Goal: Information Seeking & Learning: Compare options

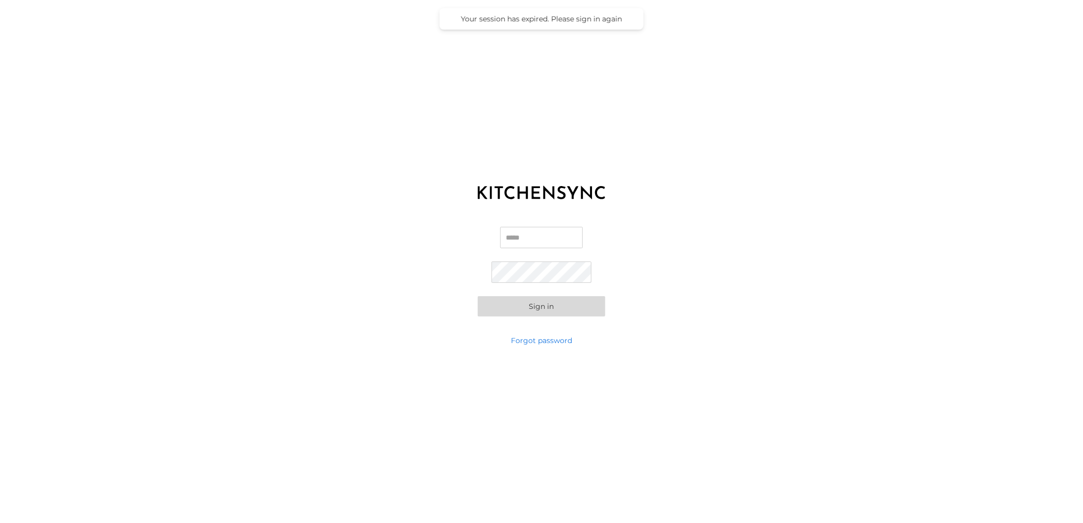
click at [520, 237] on input "Email" at bounding box center [541, 237] width 83 height 21
type input "**********"
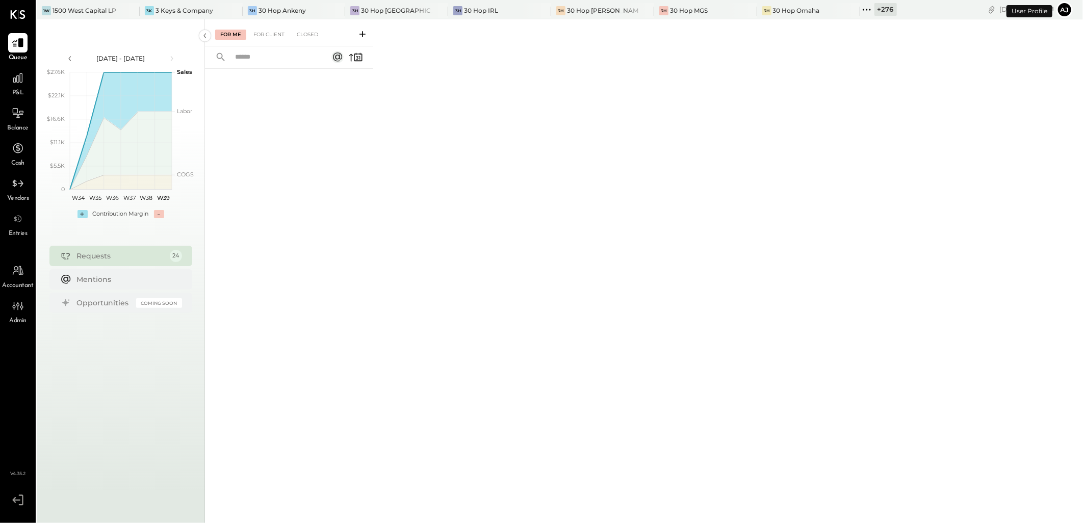
click at [760, 11] on icon at bounding box center [866, 9] width 13 height 13
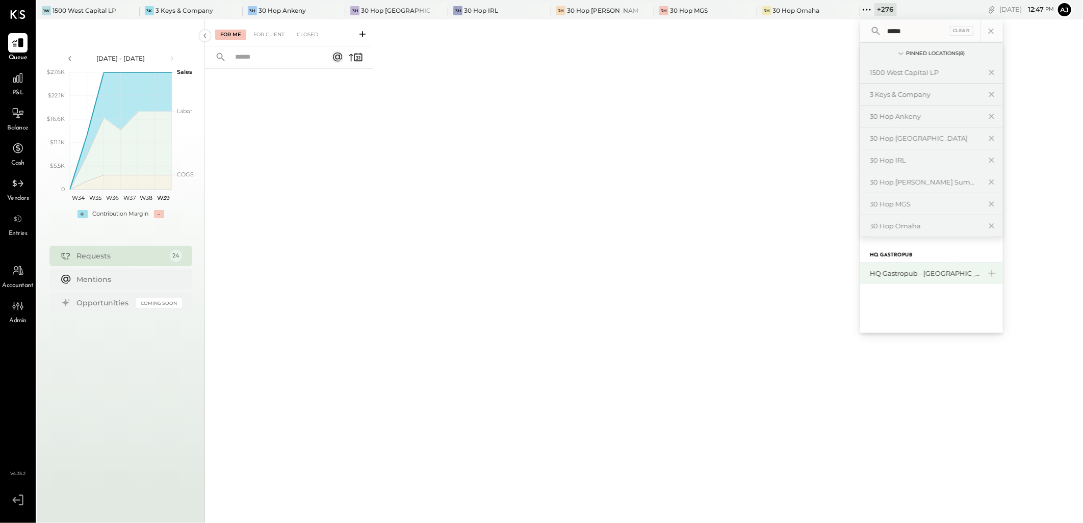
type input "*****"
click at [760, 274] on div "HQ Gastropub - [GEOGRAPHIC_DATA]" at bounding box center [926, 274] width 110 height 10
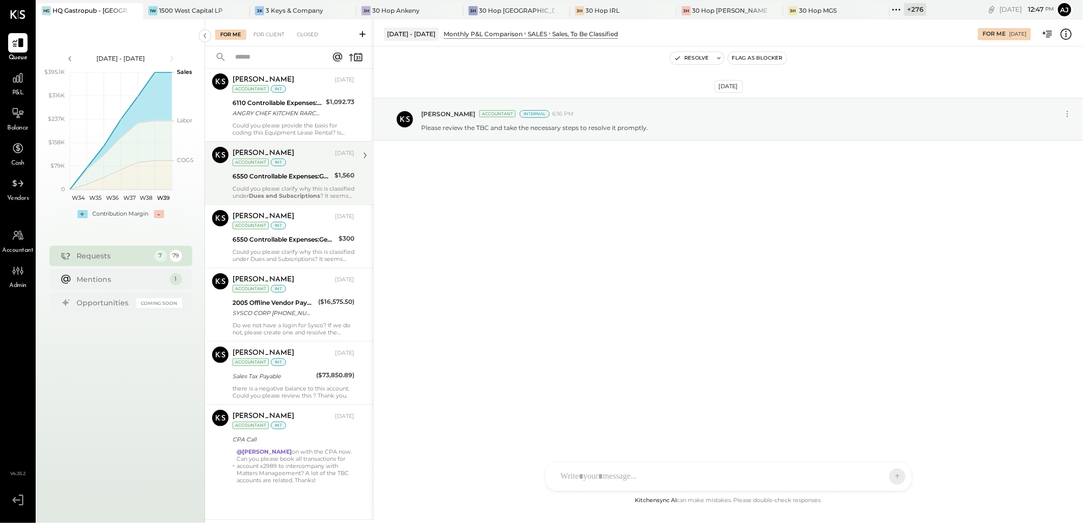
scroll to position [94, 0]
click at [295, 240] on div "6550 Controllable Expenses:General & Administrative Expenses:Dues and Subscript…" at bounding box center [284, 240] width 103 height 10
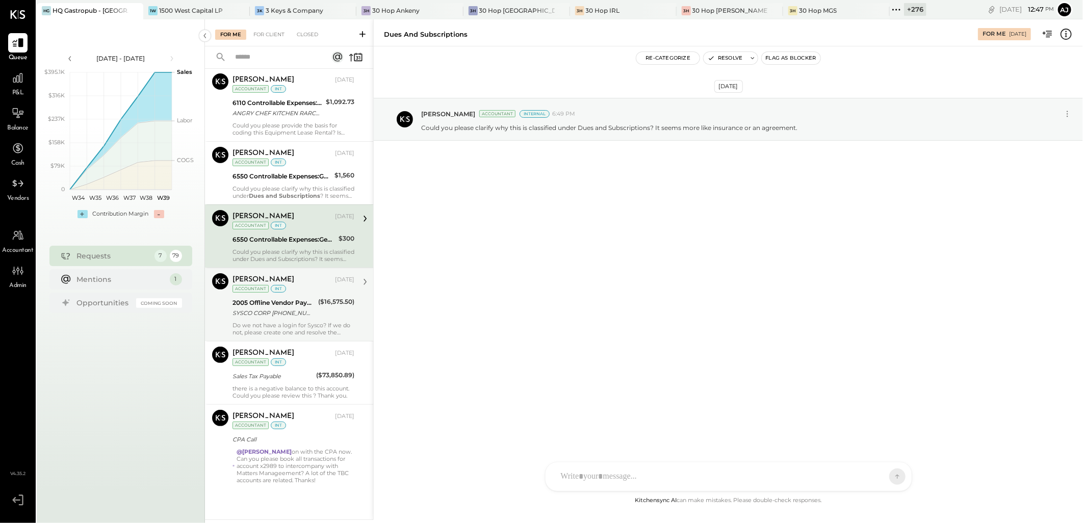
click at [293, 312] on div "SYSCO CORP [PHONE_NUMBER] [GEOGRAPHIC_DATA]" at bounding box center [274, 313] width 83 height 10
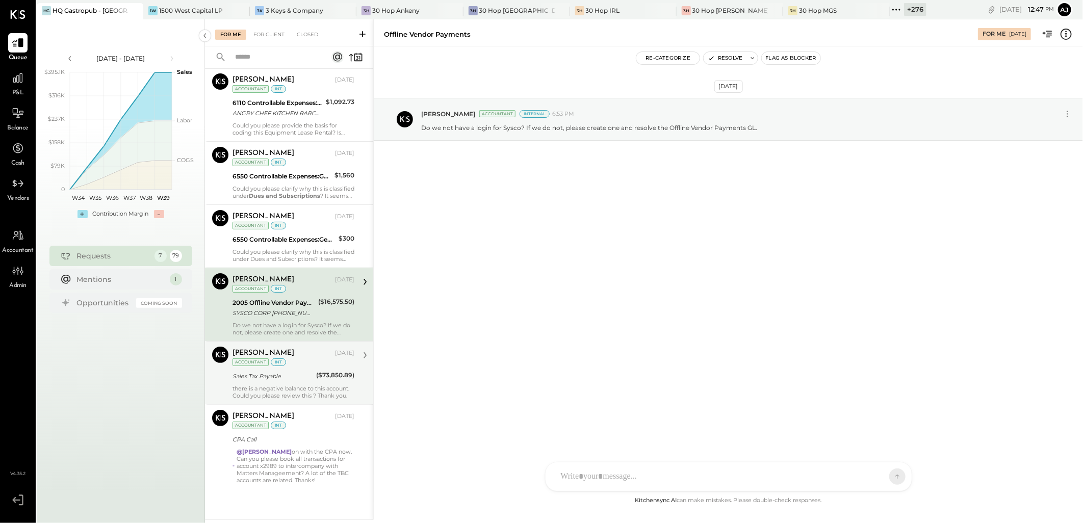
click at [298, 338] on div "Sales Tax Payable" at bounding box center [273, 376] width 81 height 12
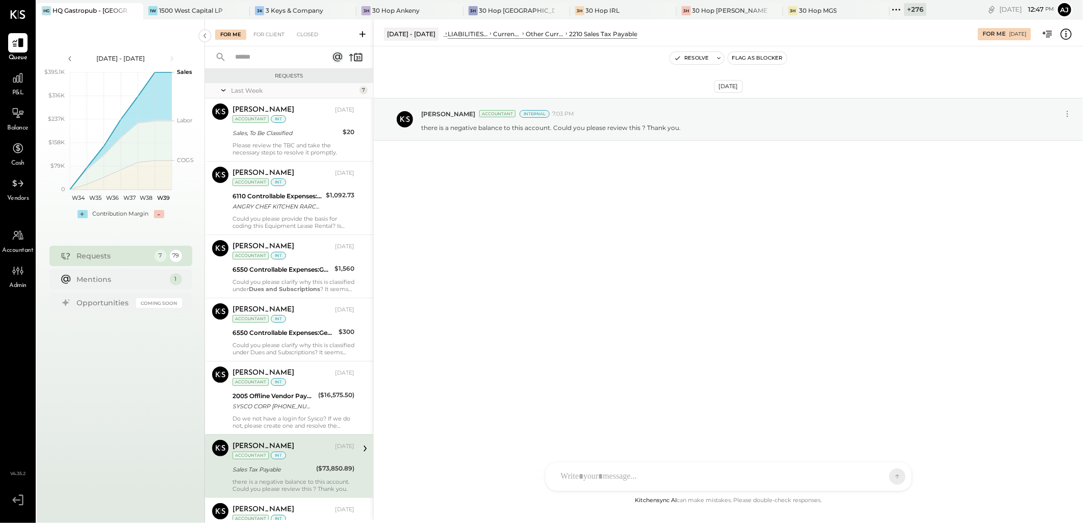
drag, startPoint x: 854, startPoint y: 13, endPoint x: 867, endPoint y: 46, distance: 35.7
click at [760, 13] on icon at bounding box center [896, 9] width 13 height 13
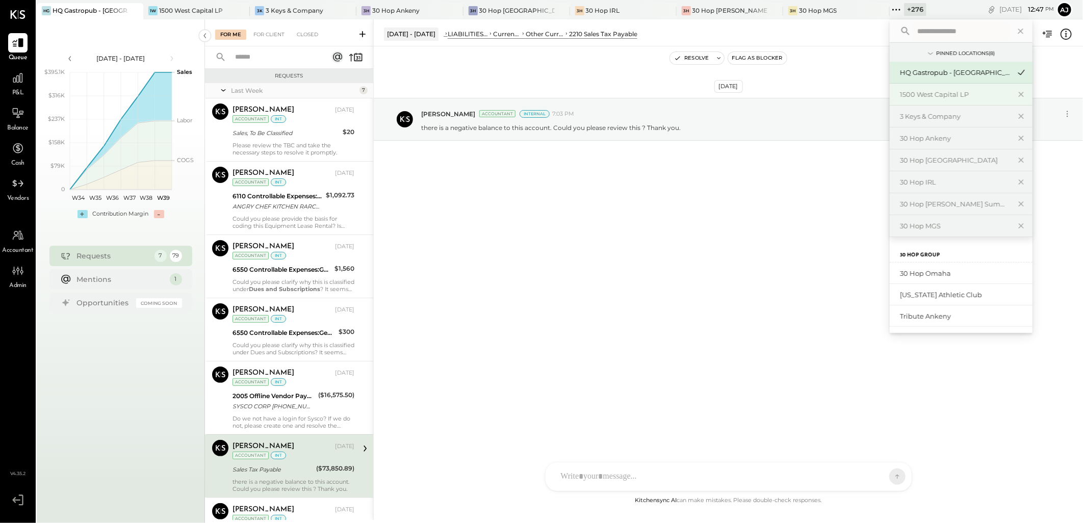
paste input "**********"
type input "**********"
click at [760, 277] on div "HQ Gastropub - [GEOGRAPHIC_DATA]" at bounding box center [955, 274] width 110 height 10
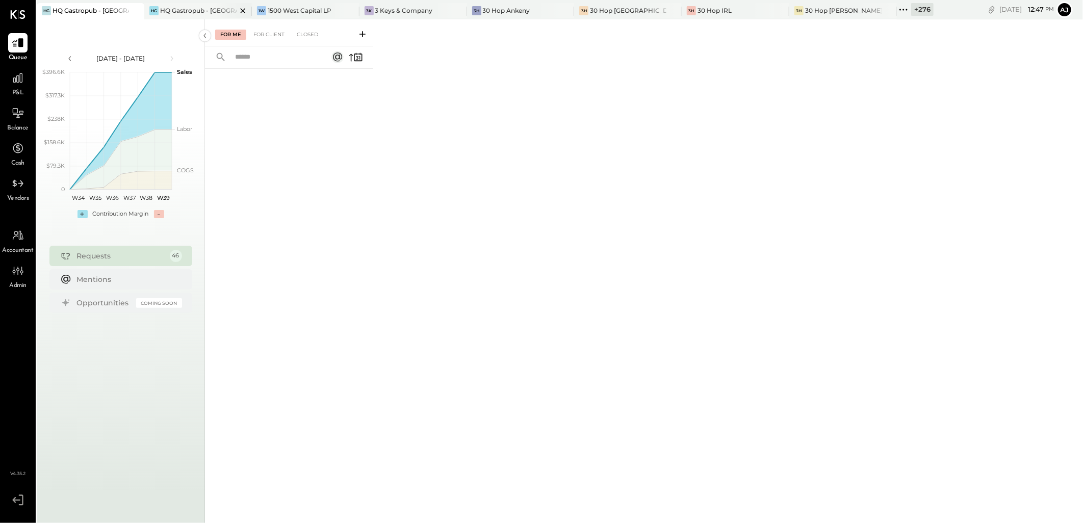
click at [199, 14] on div "HQ Gastropub - [GEOGRAPHIC_DATA]" at bounding box center [198, 10] width 76 height 9
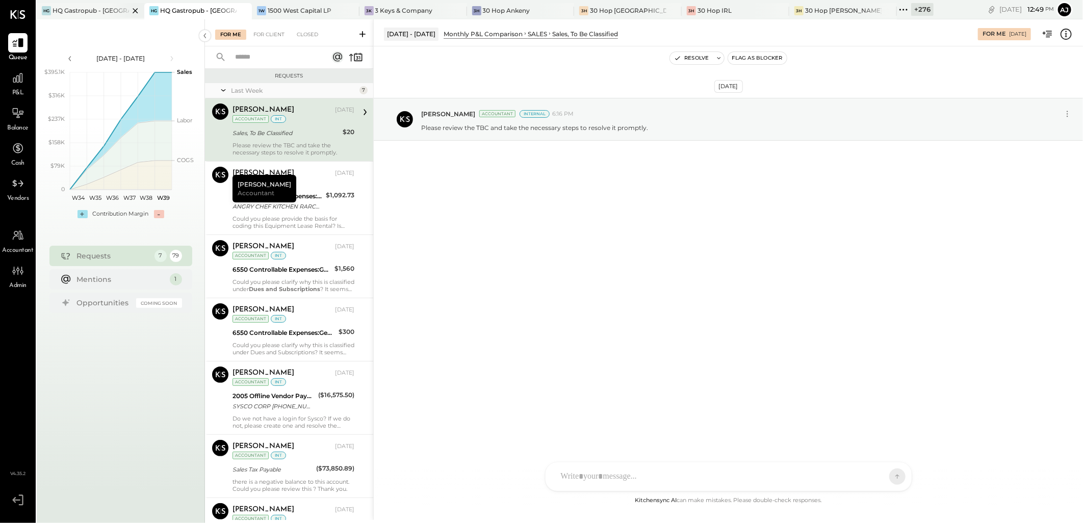
click at [104, 16] on div "HG HQ Gastropub - [GEOGRAPHIC_DATA]" at bounding box center [91, 11] width 108 height 16
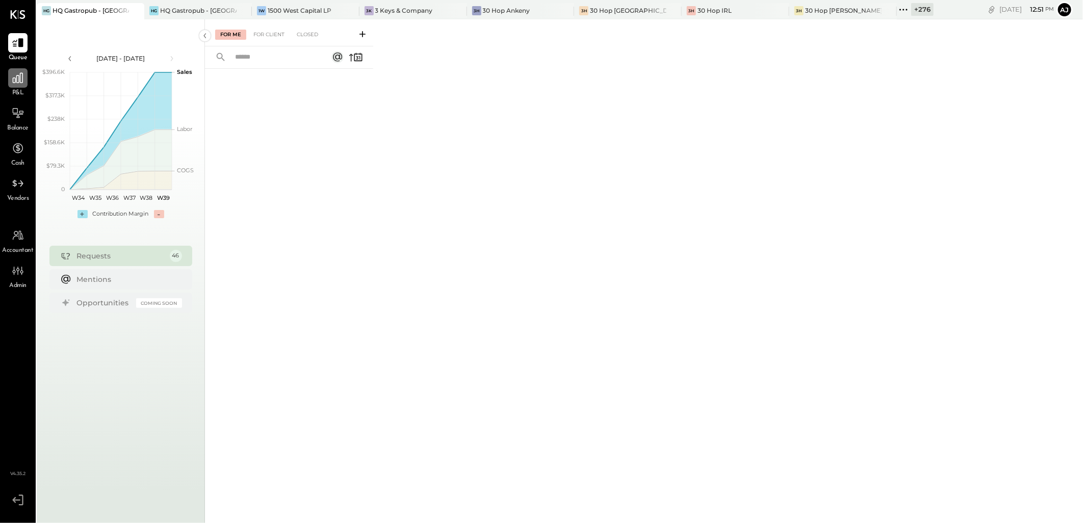
click at [16, 82] on icon at bounding box center [18, 78] width 10 height 10
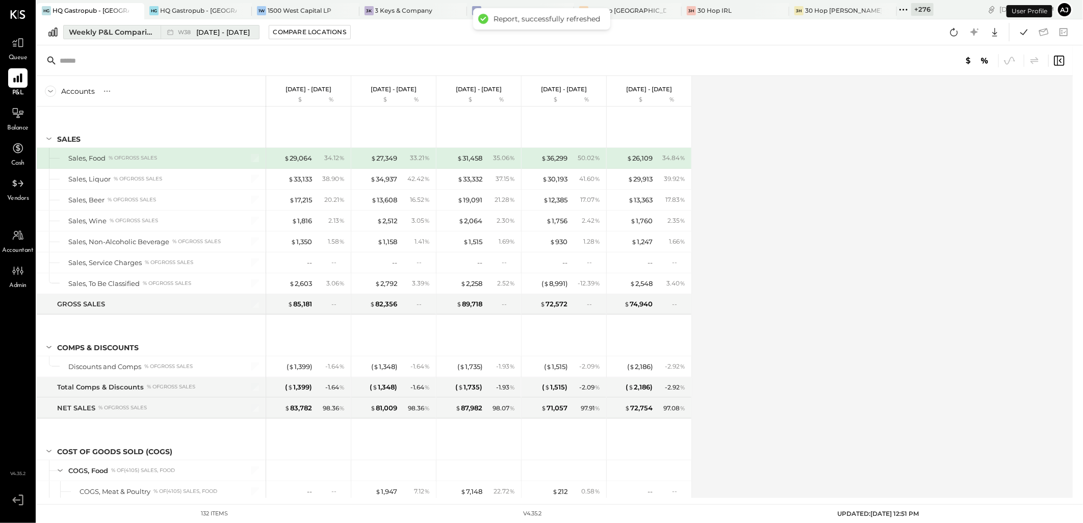
click at [129, 33] on div "Weekly P&L Comparison" at bounding box center [112, 32] width 86 height 10
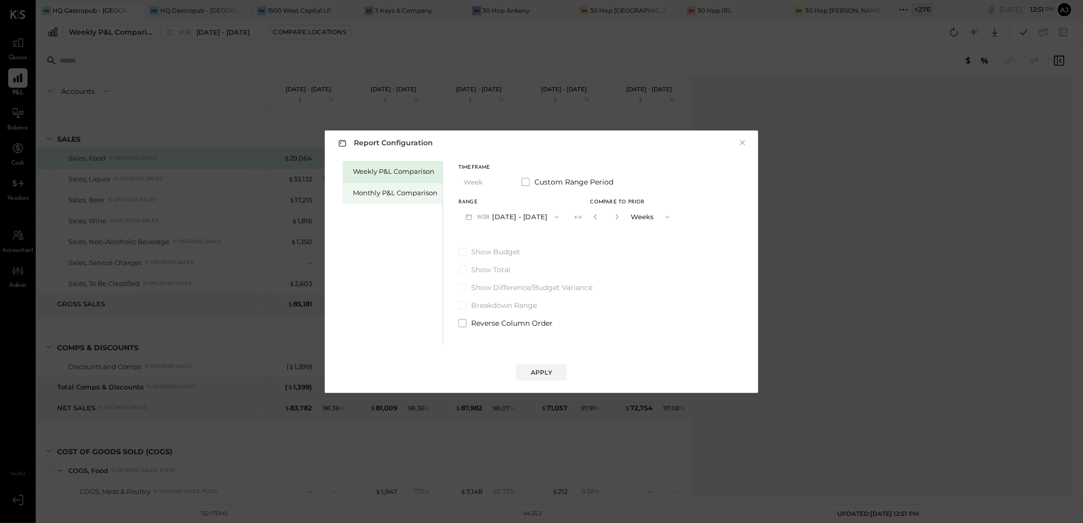
click at [399, 188] on div "Monthly P&L Comparison" at bounding box center [395, 193] width 85 height 10
click at [533, 217] on button "M09 [DATE] - [DATE]" at bounding box center [512, 217] width 108 height 19
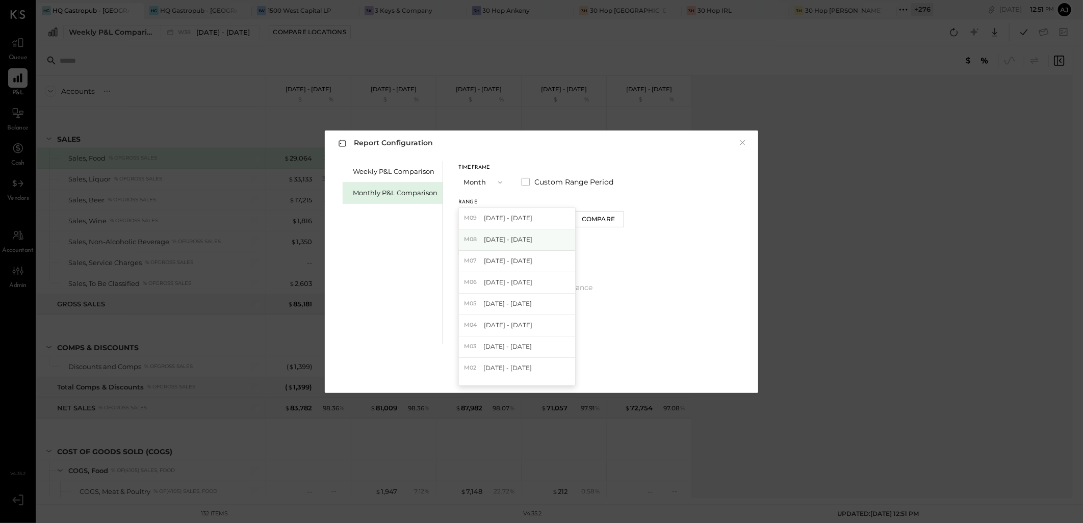
click at [514, 238] on span "[DATE] - [DATE]" at bounding box center [508, 239] width 48 height 9
click at [582, 220] on div "Compare" at bounding box center [598, 219] width 33 height 9
click at [618, 218] on div "*" at bounding box center [607, 217] width 32 height 19
click at [615, 218] on icon "button" at bounding box center [617, 217] width 6 height 6
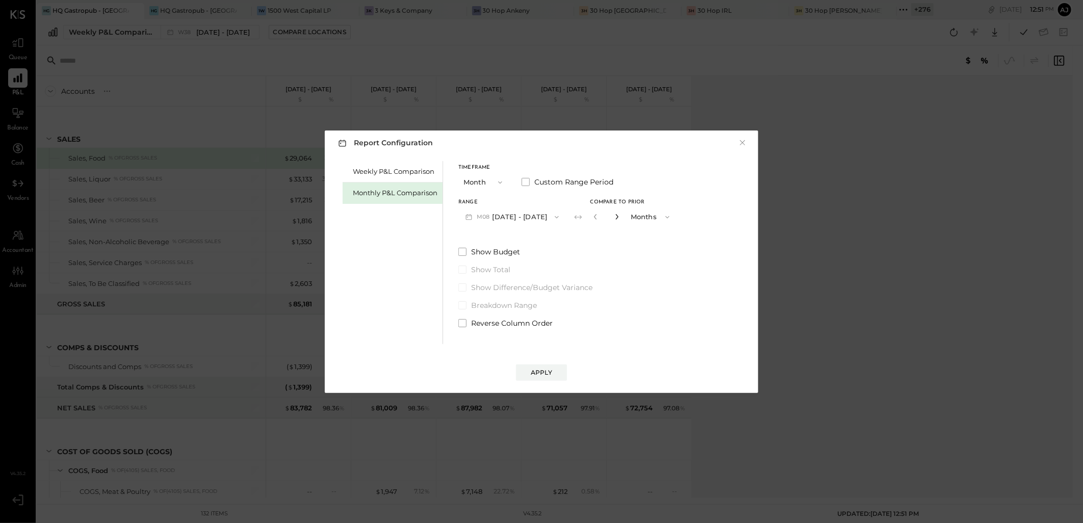
click at [615, 218] on icon "button" at bounding box center [617, 217] width 6 height 6
click at [614, 219] on icon "button" at bounding box center [617, 217] width 6 height 6
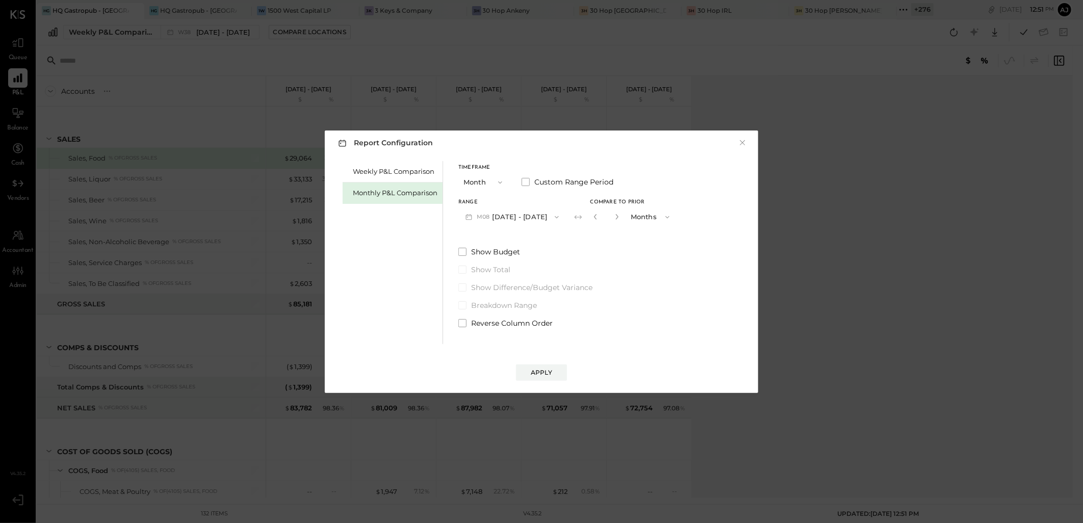
type input "*"
drag, startPoint x: 462, startPoint y: 323, endPoint x: 548, endPoint y: 377, distance: 101.6
click at [463, 323] on span at bounding box center [462, 323] width 8 height 8
click at [541, 338] on div "Apply" at bounding box center [541, 372] width 21 height 9
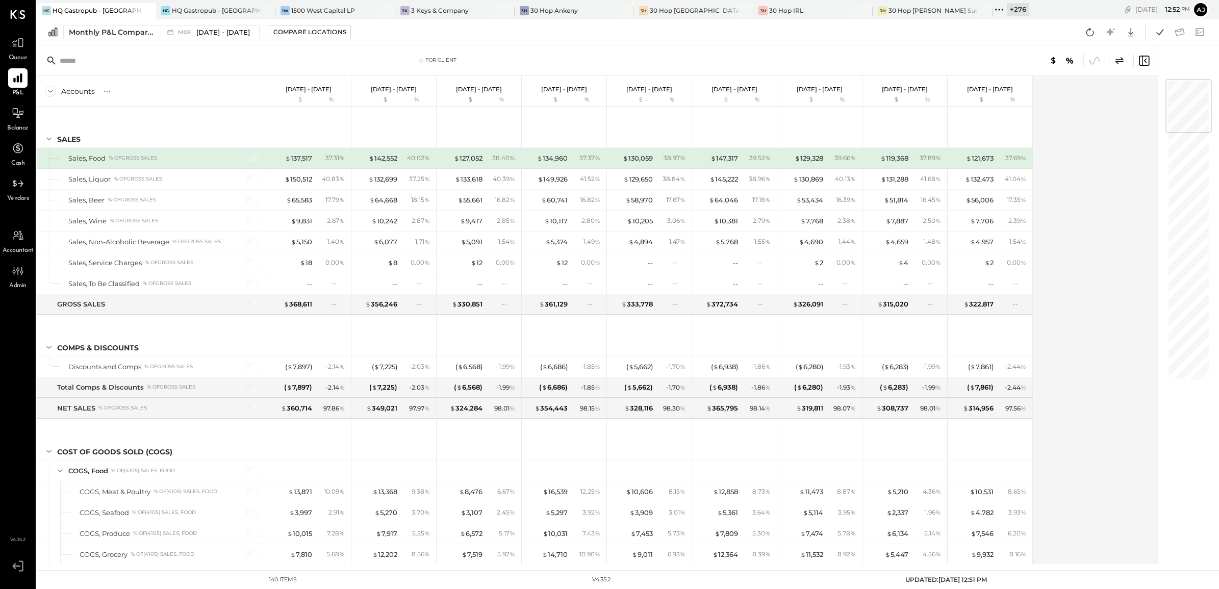
drag, startPoint x: 1036, startPoint y: 0, endPoint x: 1056, endPoint y: 482, distance: 482.9
click at [760, 338] on div "Accounts S % GL [DATE] - [DATE] $ % [DATE] - [DATE] $ % [DATE] - [DATE] $ % [DA…" at bounding box center [598, 320] width 1122 height 488
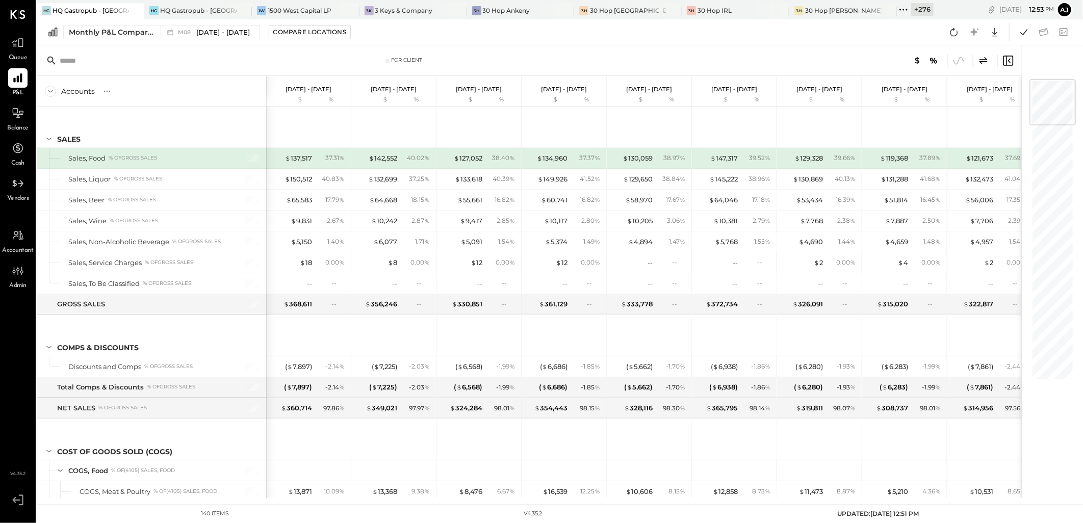
click at [760, 60] on icon at bounding box center [1008, 61] width 12 height 12
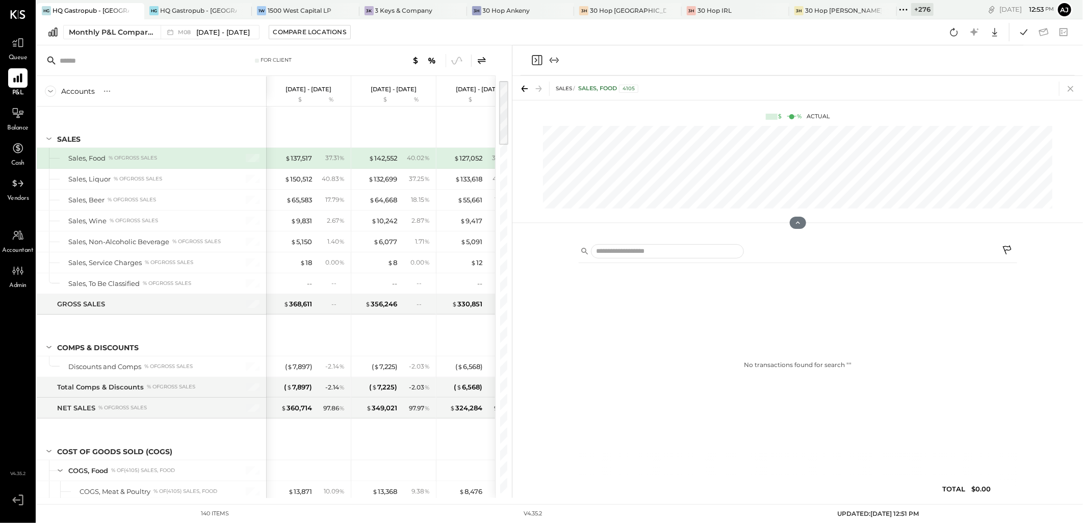
click at [760, 87] on icon at bounding box center [1071, 89] width 14 height 14
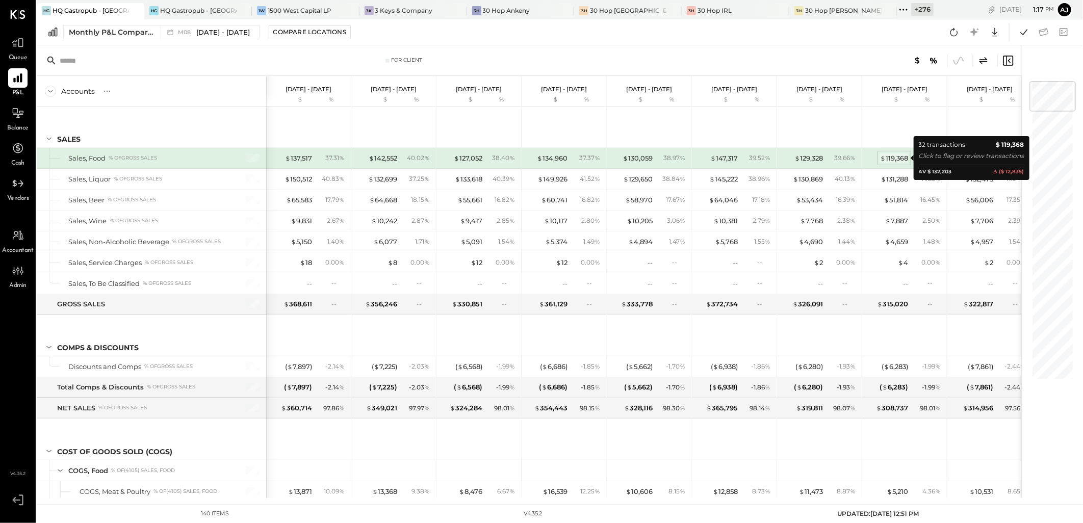
click at [760, 159] on div "$ 119,368" at bounding box center [894, 158] width 28 height 10
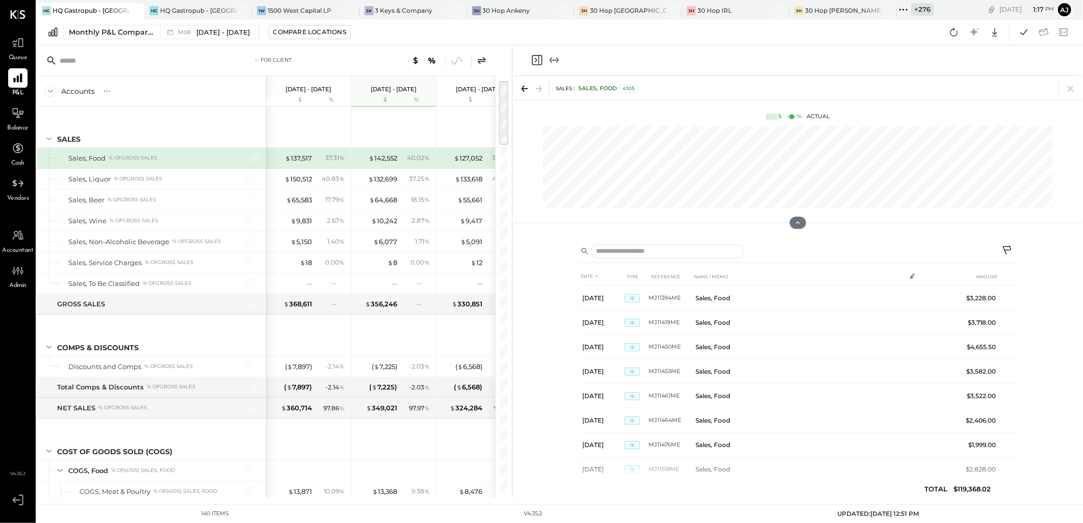
click at [760, 249] on icon at bounding box center [1007, 250] width 9 height 9
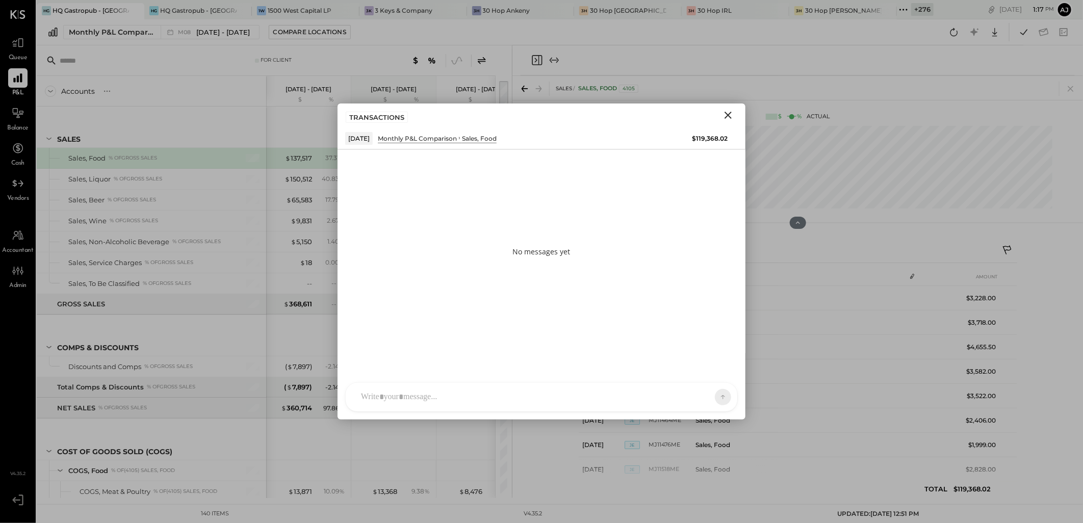
click at [428, 338] on div "MM [PERSON_NAME] A [PERSON_NAME] UM [PERSON_NAME] Raloti MM [PERSON_NAME] RC Ro…" at bounding box center [541, 397] width 393 height 30
click at [381, 338] on div at bounding box center [541, 354] width 371 height 41
click at [716, 338] on icon at bounding box center [715, 338] width 7 height 7
click at [714, 338] on icon at bounding box center [715, 353] width 5 height 5
drag, startPoint x: 438, startPoint y: 347, endPoint x: 279, endPoint y: 348, distance: 158.1
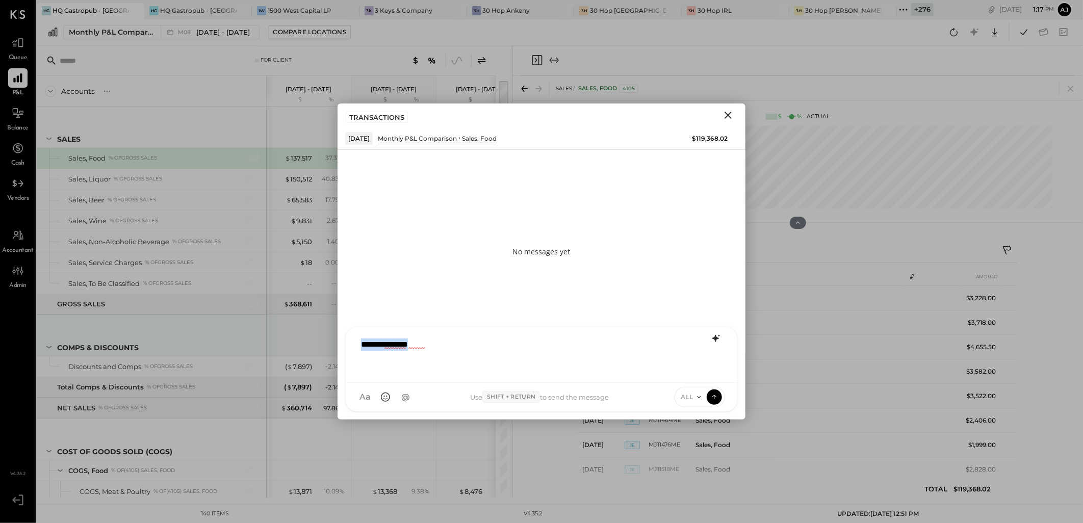
click at [279, 338] on div "For Client Accounts S % GL [DATE] - [DATE] $ % [DATE] - [DATE] $ % [DATE] - [DA…" at bounding box center [560, 271] width 1046 height 453
click at [719, 338] on icon at bounding box center [716, 338] width 12 height 12
click at [717, 338] on icon at bounding box center [716, 354] width 12 height 12
drag, startPoint x: 342, startPoint y: 343, endPoint x: 170, endPoint y: 330, distance: 172.3
click at [170, 330] on div "For Client Accounts S % GL [DATE] - [DATE] $ % [DATE] - [DATE] $ % [DATE] - [DA…" at bounding box center [560, 271] width 1046 height 453
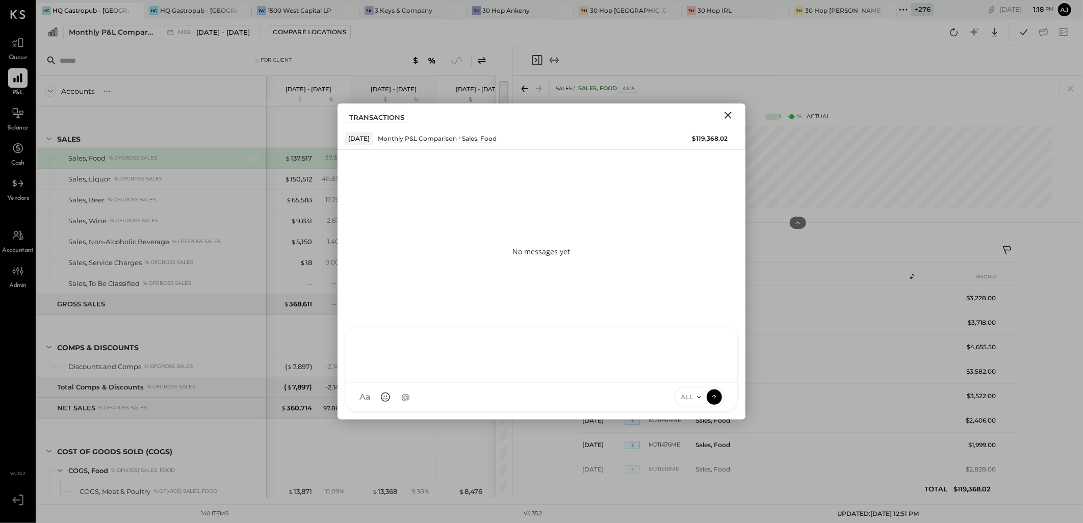
click at [727, 113] on icon "Close" at bounding box center [728, 115] width 12 height 12
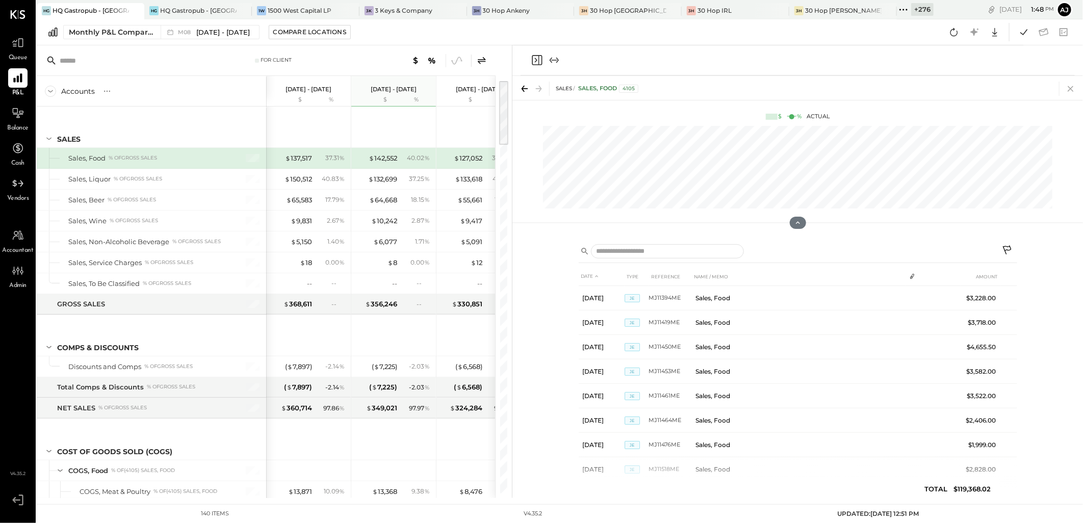
click at [760, 89] on icon at bounding box center [1071, 89] width 14 height 14
